Goal: Transaction & Acquisition: Download file/media

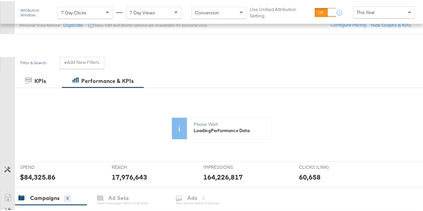
scroll to position [167, 0]
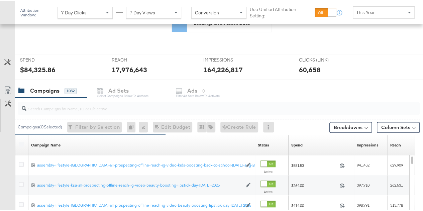
click at [56, 110] on input "search" at bounding box center [205, 104] width 358 height 13
paste input "aug-2025-branding"
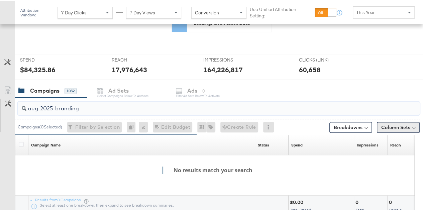
type input "aug-2025-branding"
click at [404, 124] on button "Column Sets" at bounding box center [398, 126] width 43 height 11
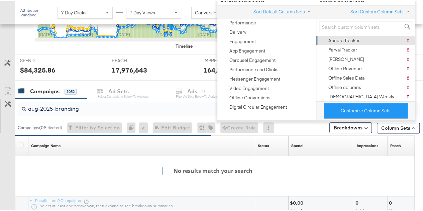
click at [343, 37] on div "Abeera Tracker" at bounding box center [343, 39] width 31 height 6
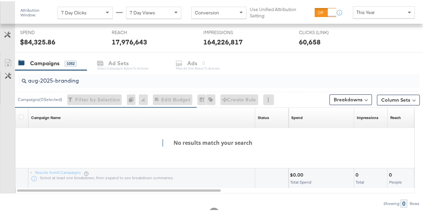
scroll to position [257, 0]
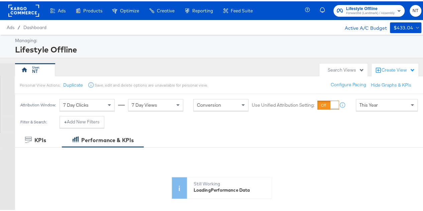
click at [375, 5] on span "Lifestyle Offline" at bounding box center [370, 7] width 48 height 7
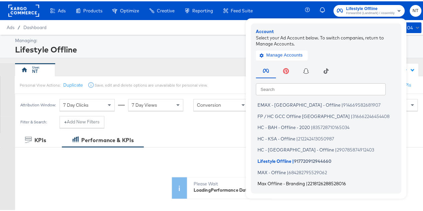
click at [270, 184] on span "Max Offline - Branding" at bounding box center [280, 181] width 47 height 5
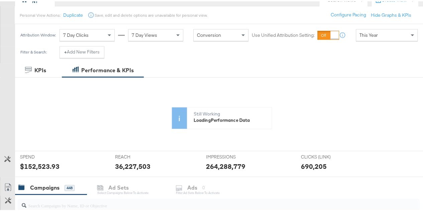
scroll to position [134, 0]
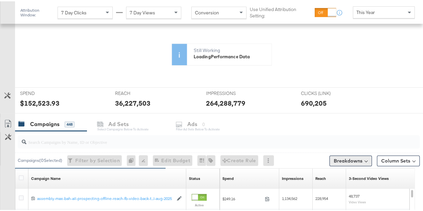
click at [350, 157] on button "Breakdowns" at bounding box center [350, 159] width 42 height 11
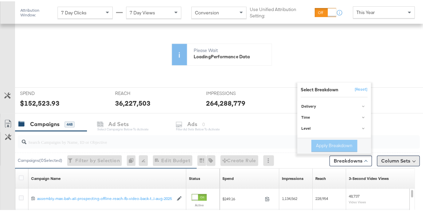
click at [386, 158] on button "Column Sets" at bounding box center [398, 159] width 43 height 11
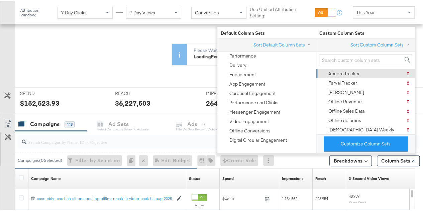
click at [339, 72] on div "Abeera Tracker" at bounding box center [343, 72] width 31 height 6
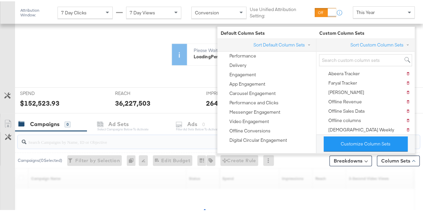
click at [63, 142] on input "search" at bounding box center [205, 137] width 358 height 13
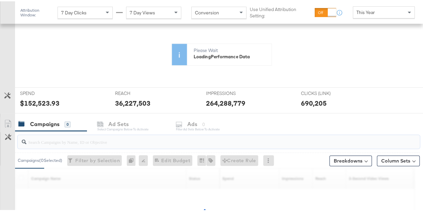
paste input "aug-2025-branding"
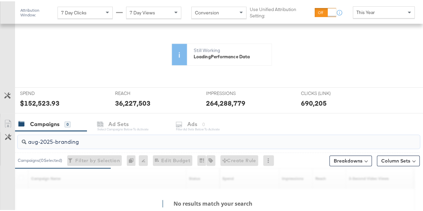
type input "aug-2025-branding"
click at [292, 151] on div "Campaigns ( 0 Selected) Filter by Selection Filter 0 campaigns 0 Rename 0 campa…" at bounding box center [217, 159] width 404 height 16
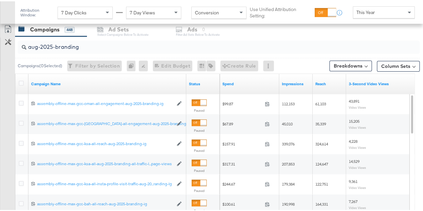
scroll to position [275, 0]
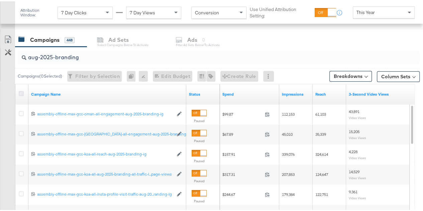
click at [21, 90] on icon at bounding box center [21, 92] width 5 height 5
click at [0, 0] on input "checkbox" at bounding box center [0, 0] width 0 height 0
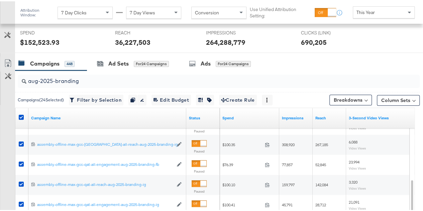
scroll to position [242, 0]
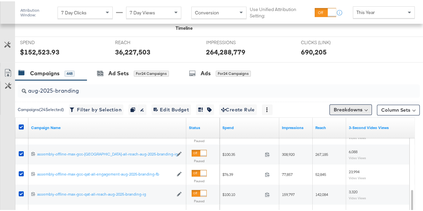
click at [353, 107] on button "Breakdowns" at bounding box center [350, 108] width 42 height 11
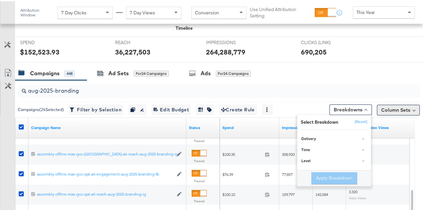
click at [394, 105] on button "Column Sets" at bounding box center [398, 108] width 43 height 11
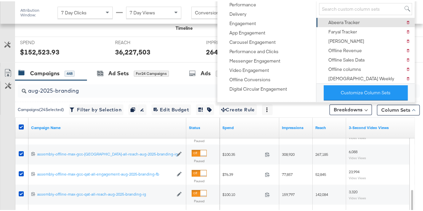
click at [340, 19] on div "Abeera Tracker" at bounding box center [343, 21] width 31 height 6
click at [9, 109] on div "Customize KPIs" at bounding box center [7, 96] width 15 height 33
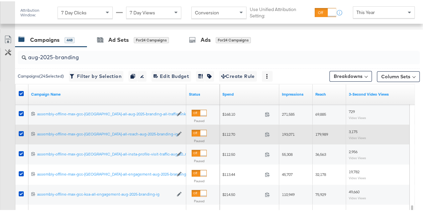
scroll to position [375, 0]
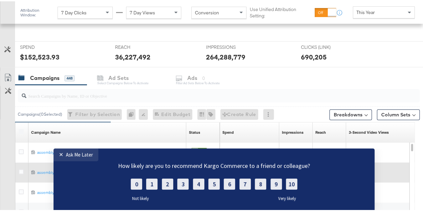
scroll to position [200, 0]
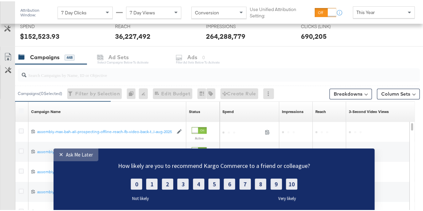
click at [71, 150] on link "✕ Ask Me Later" at bounding box center [75, 154] width 45 height 13
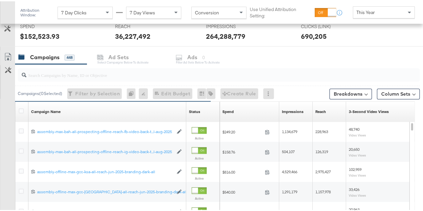
click at [85, 75] on input "search" at bounding box center [205, 70] width 358 height 13
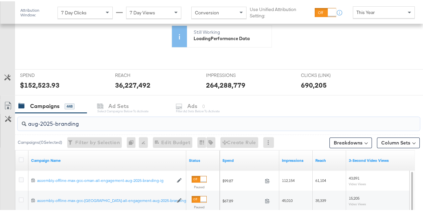
scroll to position [151, 0]
type input "aug-2025-branding"
click at [397, 140] on button "Column Sets" at bounding box center [398, 141] width 43 height 11
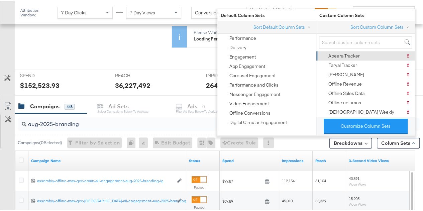
click at [338, 53] on div "Abeera Tracker" at bounding box center [343, 54] width 31 height 6
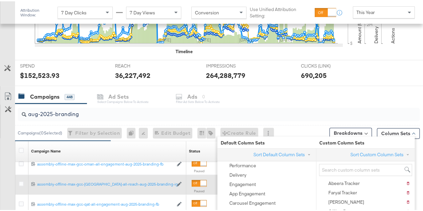
scroll to position [275, 0]
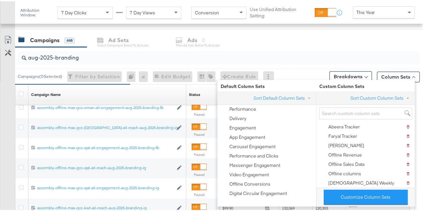
click at [1, 129] on div "Customize KPIs Export as CSV" at bounding box center [7, 150] width 15 height 237
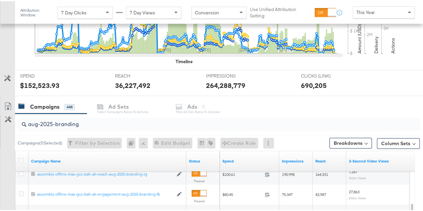
scroll to position [242, 0]
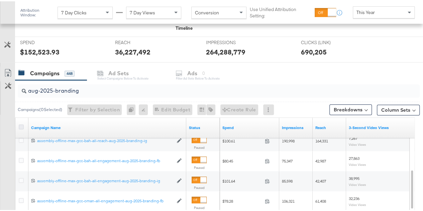
click at [21, 123] on icon at bounding box center [21, 125] width 5 height 5
click at [0, 0] on input "checkbox" at bounding box center [0, 0] width 0 height 0
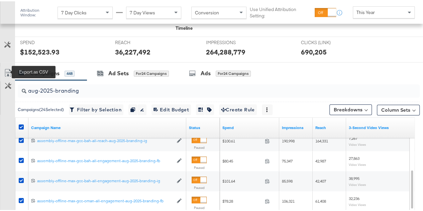
click at [6, 68] on icon at bounding box center [8, 72] width 8 height 8
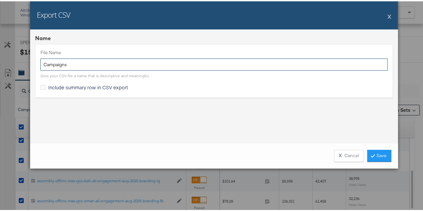
click at [138, 61] on input "Campaigns" at bounding box center [213, 63] width 347 height 12
paste input "aug-2025-branding"
type input "aug-2025-branding"
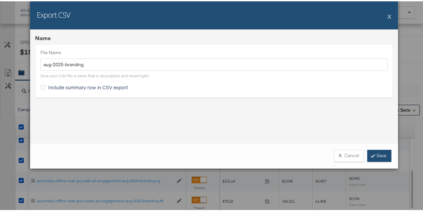
click at [372, 153] on icon at bounding box center [373, 154] width 2 height 4
